Goal: Check status: Check status

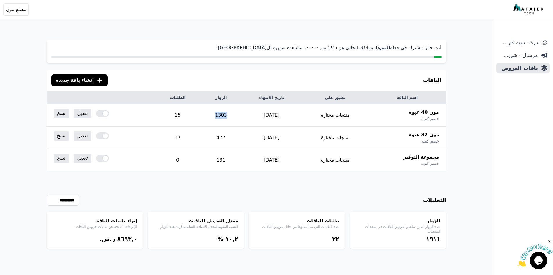
click at [226, 116] on td "1303" at bounding box center [221, 115] width 40 height 22
click at [226, 136] on td "477" at bounding box center [221, 137] width 40 height 22
click at [228, 163] on td "131" at bounding box center [221, 160] width 40 height 22
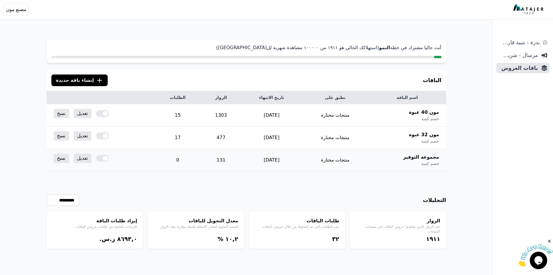
click at [105, 158] on div at bounding box center [102, 158] width 13 height 7
click at [103, 134] on div at bounding box center [102, 135] width 13 height 7
click at [103, 113] on div at bounding box center [102, 113] width 13 height 7
